Goal: Navigation & Orientation: Find specific page/section

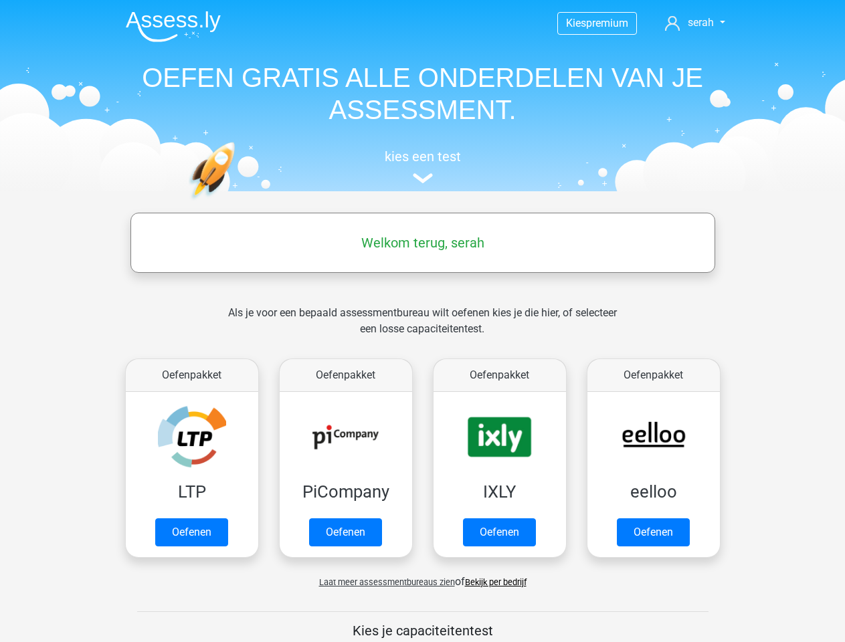
click at [694, 23] on span "serah" at bounding box center [701, 22] width 26 height 13
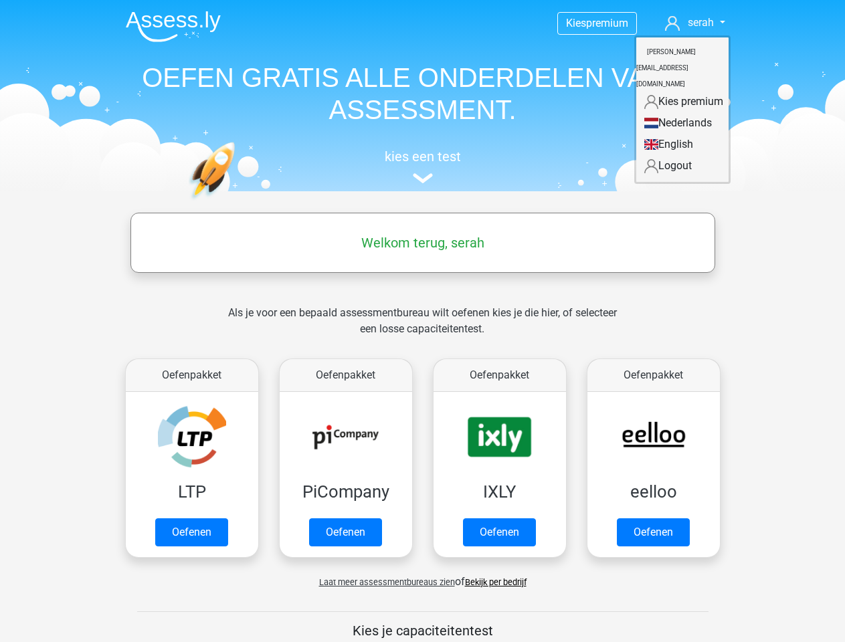
click at [383, 582] on span "Laat meer assessmentbureaus zien" at bounding box center [387, 582] width 136 height 10
